Goal: Information Seeking & Learning: Learn about a topic

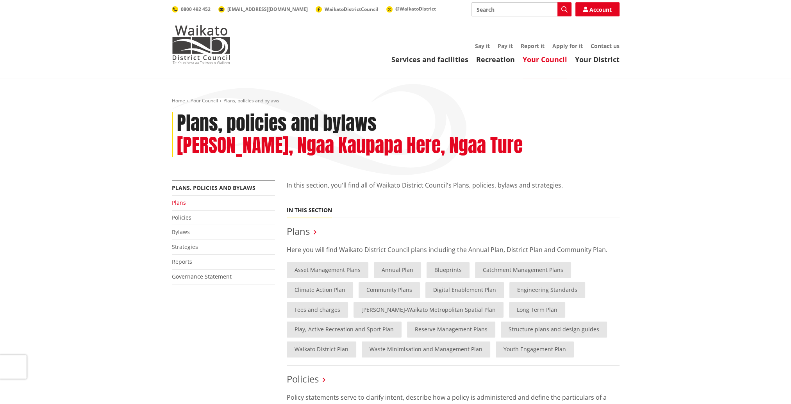
click at [176, 202] on link "Plans" at bounding box center [179, 202] width 14 height 7
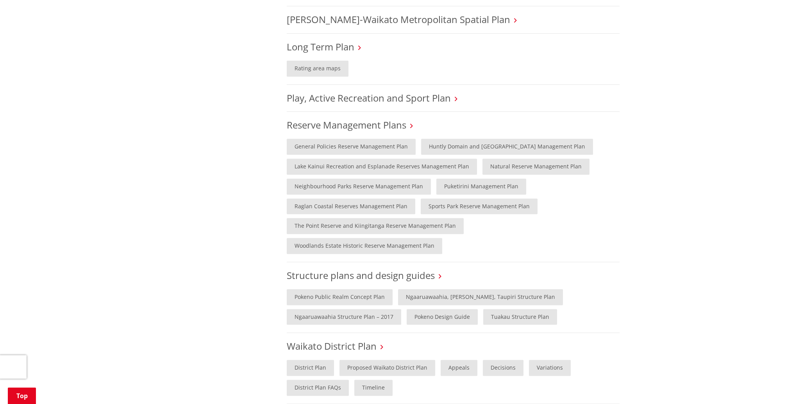
scroll to position [586, 0]
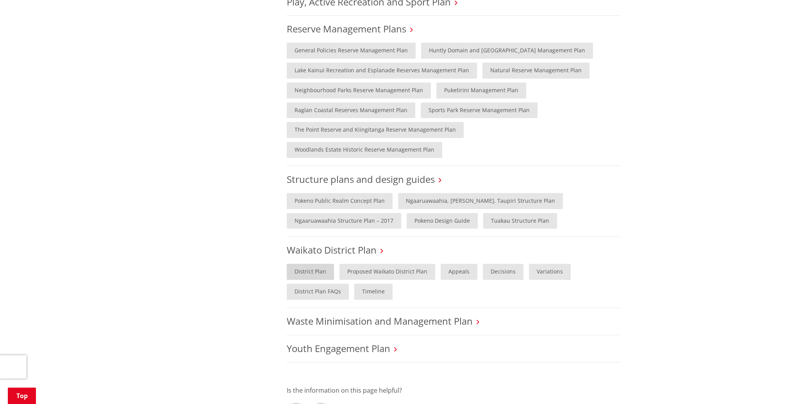
click at [316, 264] on link "District Plan" at bounding box center [310, 272] width 47 height 16
click at [397, 264] on link "Proposed Waikato District Plan" at bounding box center [387, 272] width 96 height 16
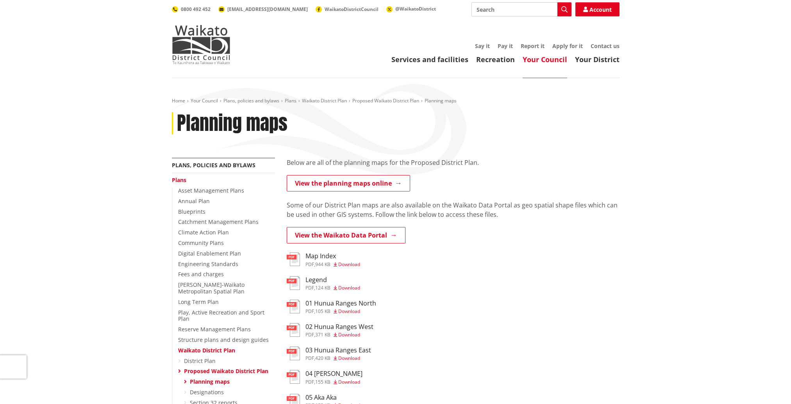
scroll to position [156, 0]
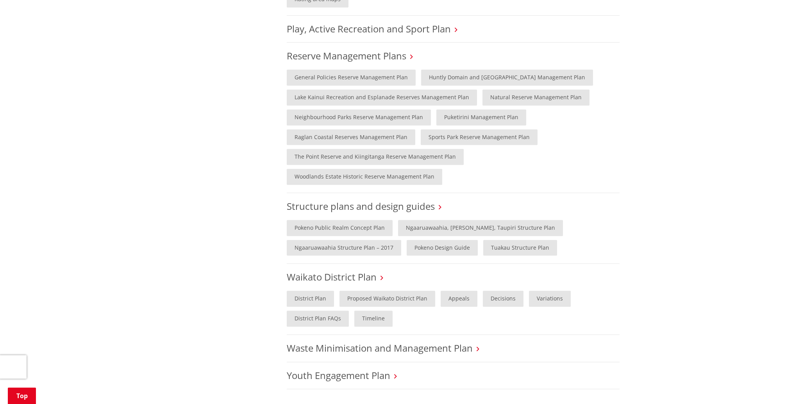
scroll to position [664, 0]
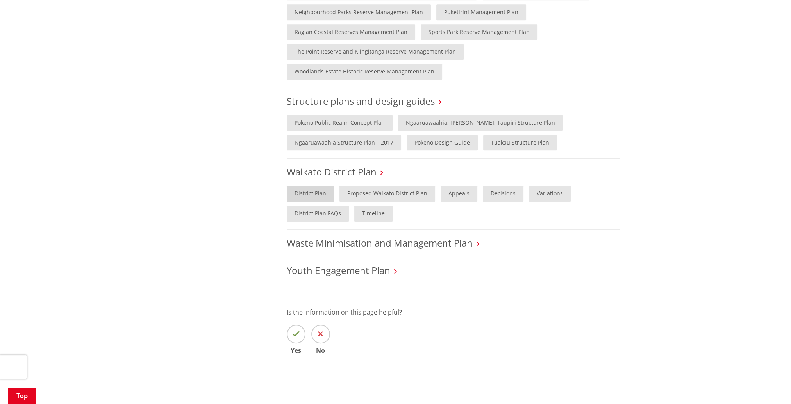
click at [317, 185] on link "District Plan" at bounding box center [310, 193] width 47 height 16
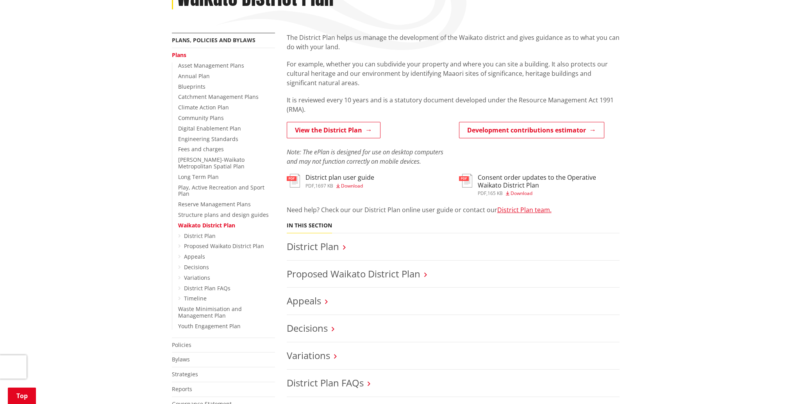
scroll to position [156, 0]
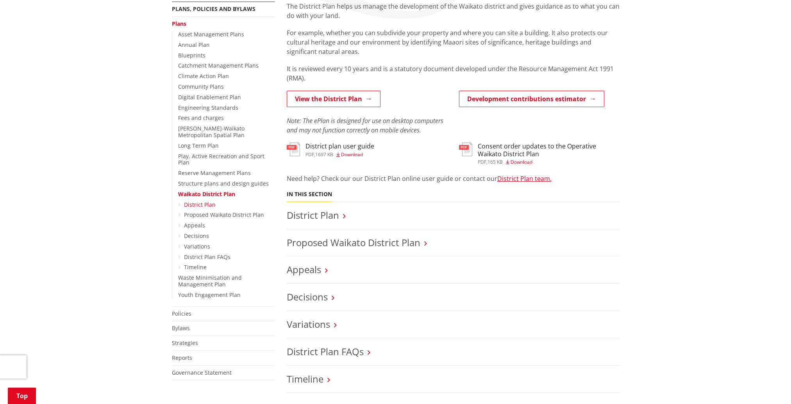
click at [208, 201] on link "District Plan" at bounding box center [200, 204] width 32 height 7
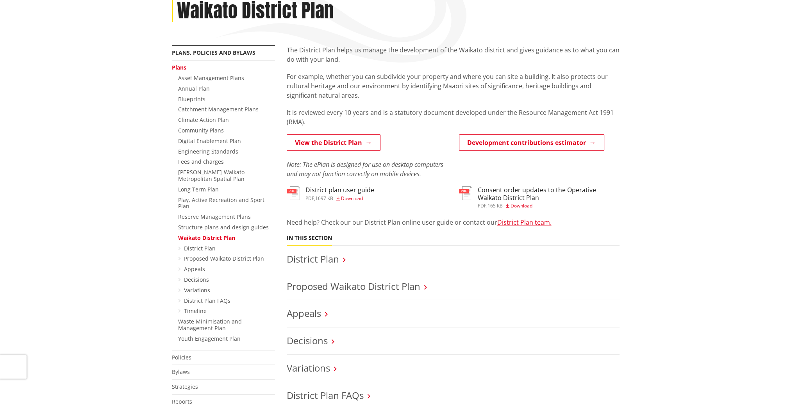
scroll to position [156, 0]
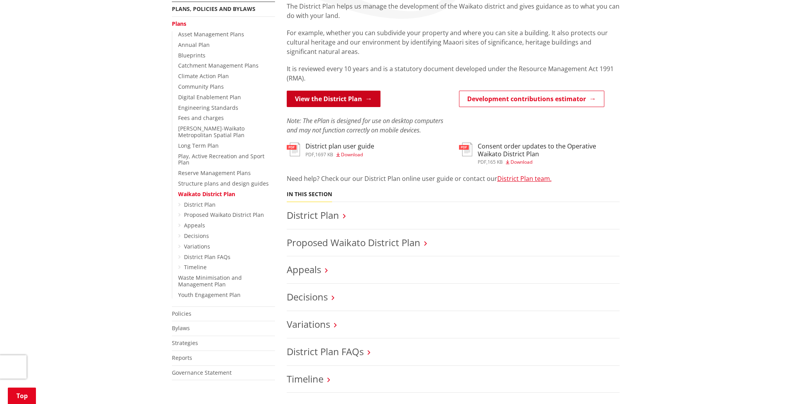
click at [356, 101] on link "View the District Plan" at bounding box center [334, 99] width 94 height 16
